Goal: Complete application form

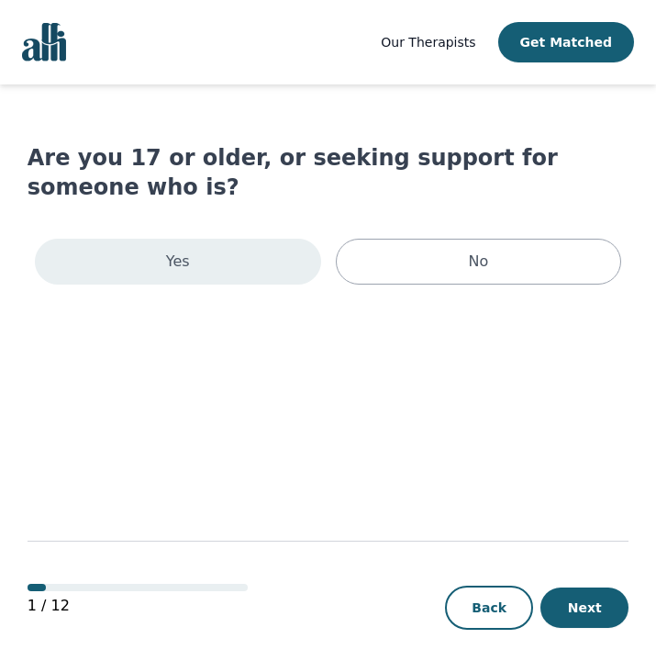
click at [240, 239] on div "Yes" at bounding box center [178, 262] width 286 height 46
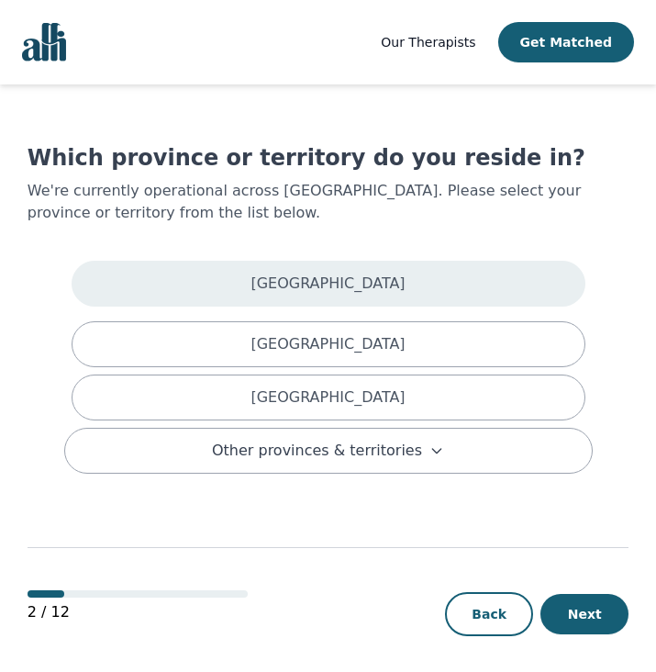
click at [393, 294] on div "[GEOGRAPHIC_DATA]" at bounding box center [329, 284] width 514 height 46
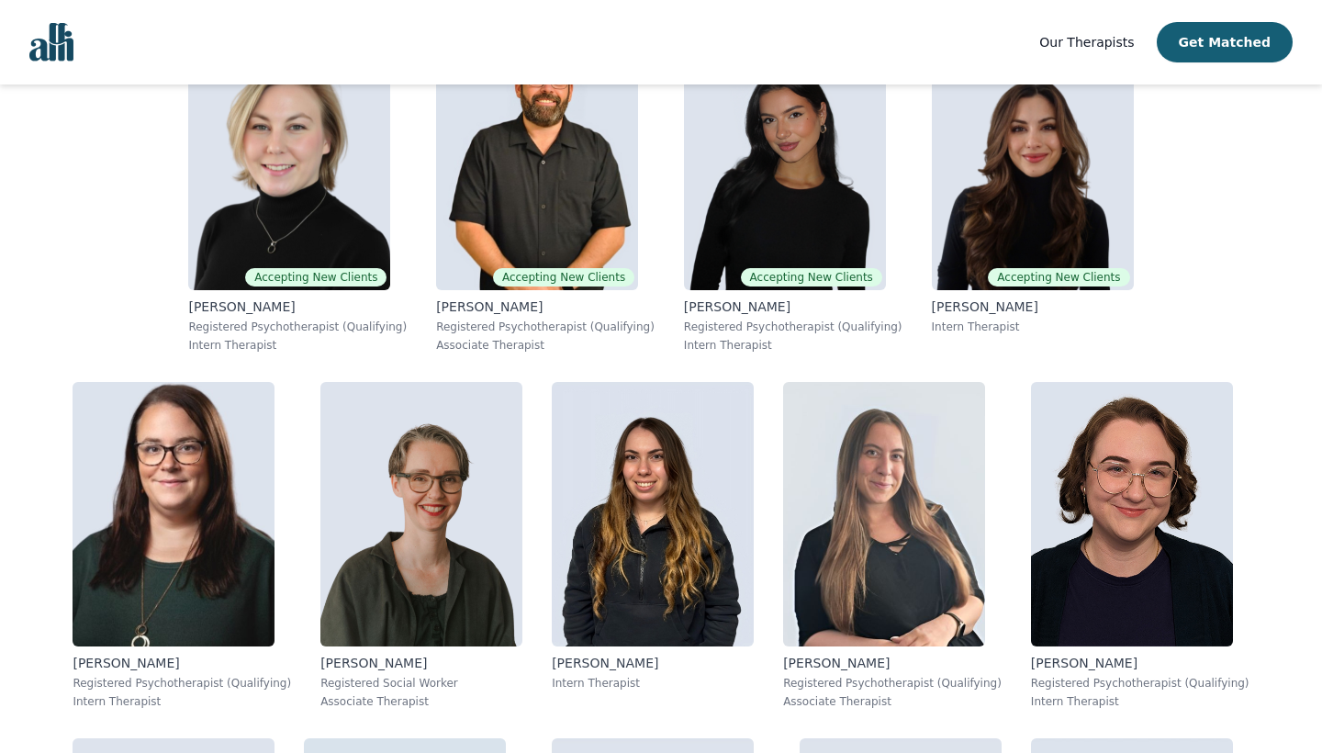
scroll to position [840, 0]
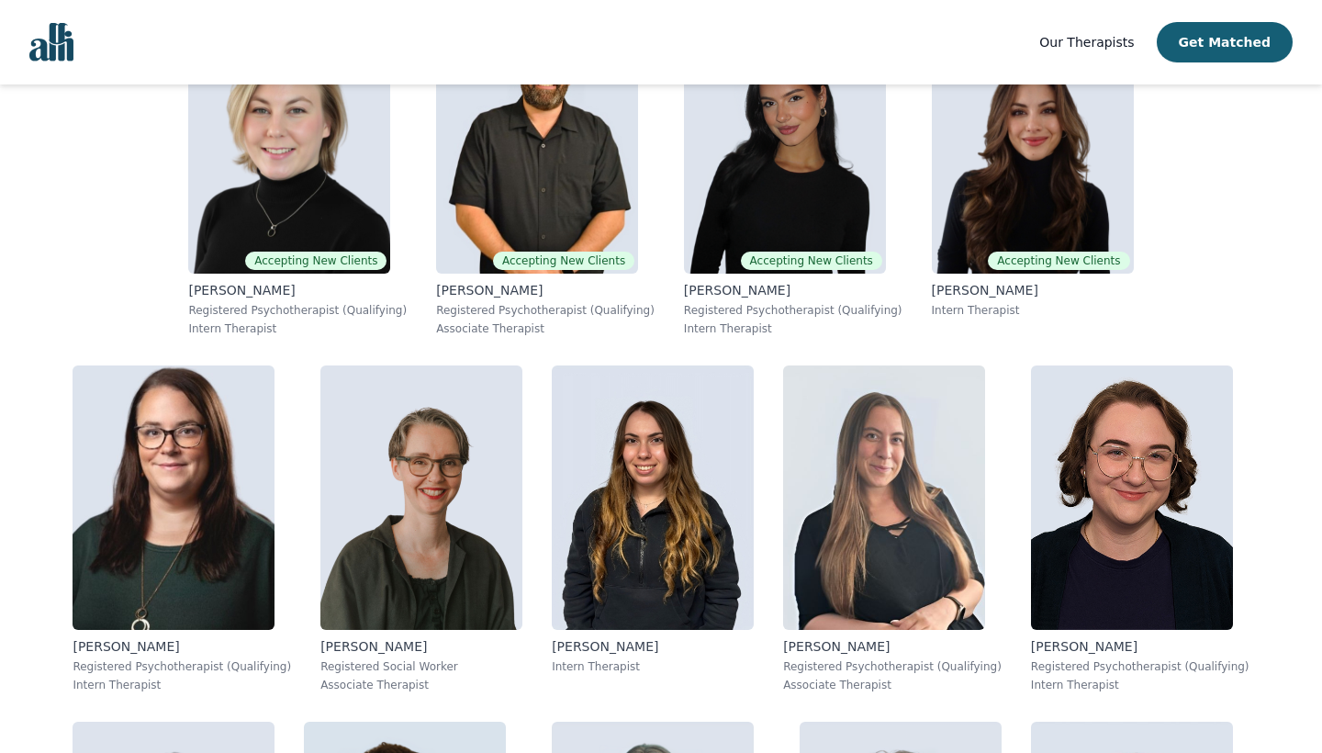
click at [51, 50] on img "Global" at bounding box center [51, 42] width 44 height 39
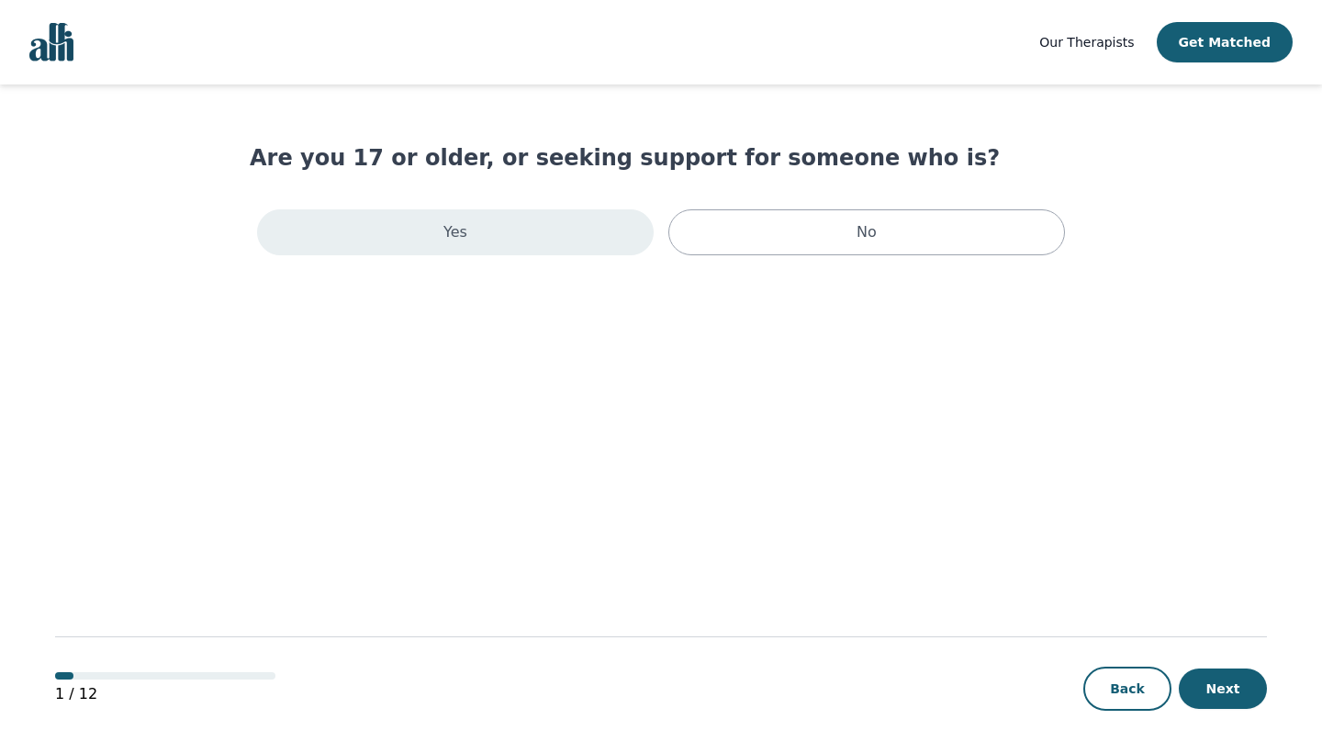
click at [537, 233] on div "Yes" at bounding box center [455, 232] width 397 height 46
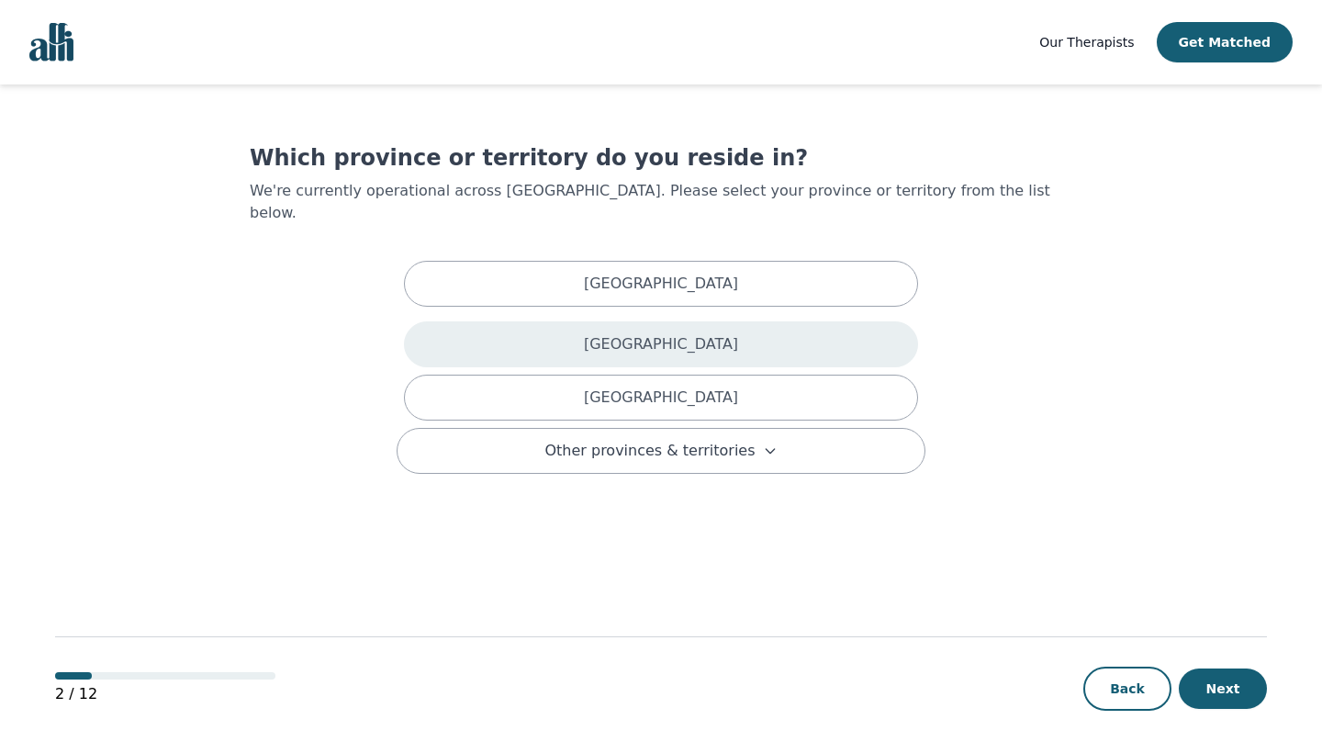
click at [659, 333] on p "[GEOGRAPHIC_DATA]" at bounding box center [661, 344] width 154 height 22
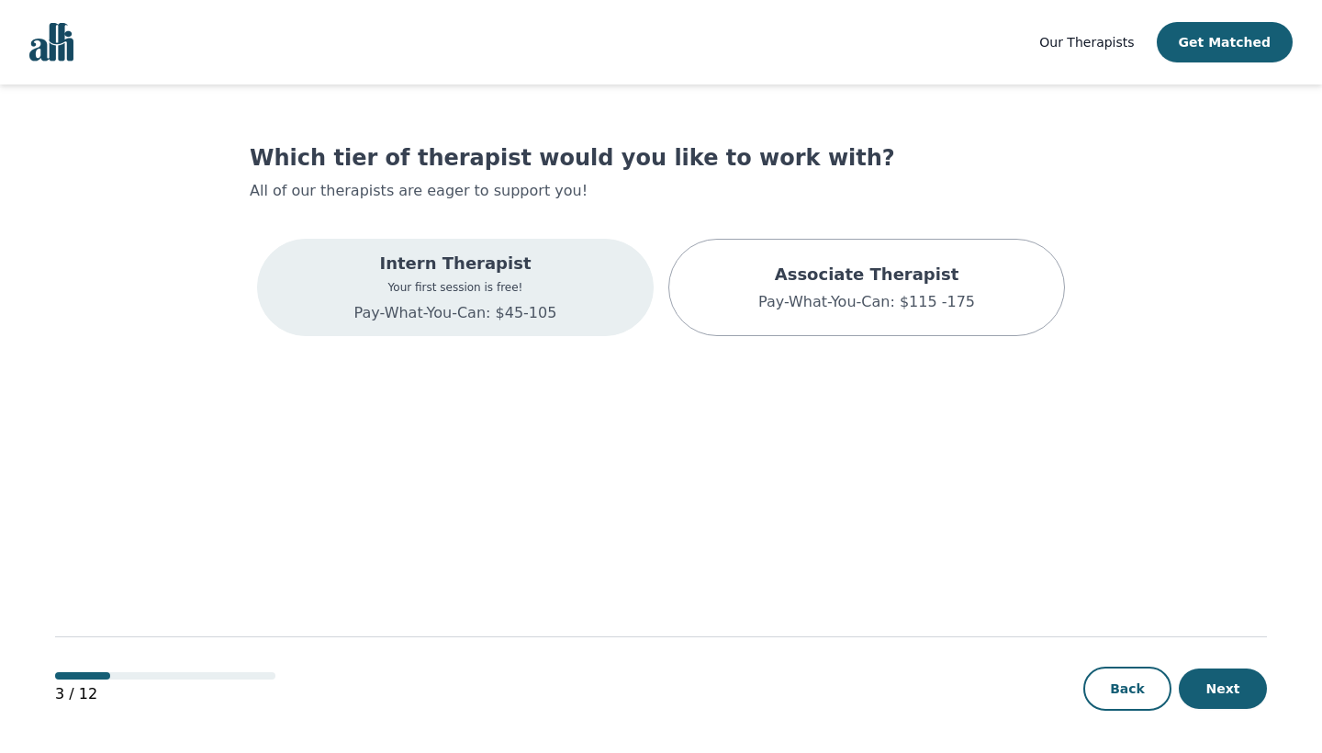
click at [550, 278] on div "Intern Therapist Your first session is free! Pay-What-You-Can: $45-105" at bounding box center [455, 287] width 203 height 73
